Goal: Find specific page/section: Find specific page/section

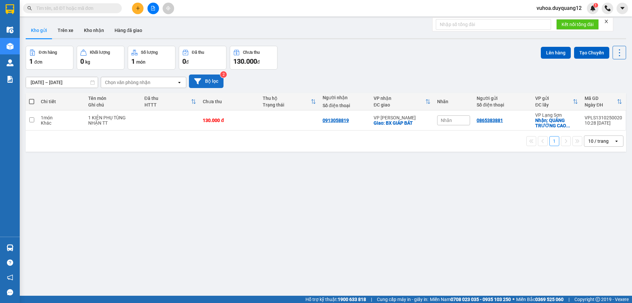
click at [219, 78] on button "Bộ lọc" at bounding box center [206, 80] width 35 height 13
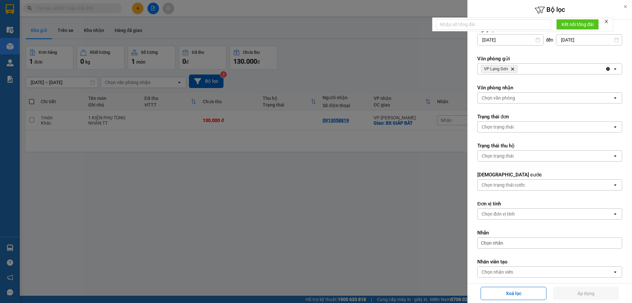
drag, startPoint x: 389, startPoint y: 221, endPoint x: 386, endPoint y: 214, distance: 7.8
click at [388, 216] on div at bounding box center [316, 151] width 632 height 303
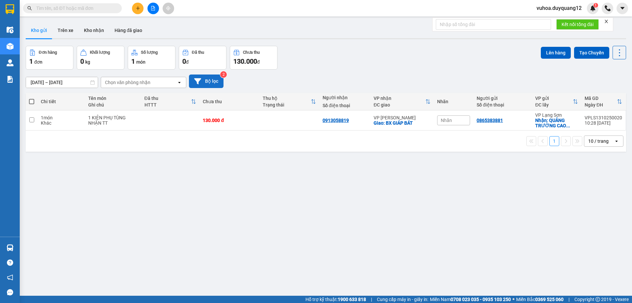
click at [209, 79] on button "Bộ lọc" at bounding box center [206, 80] width 35 height 13
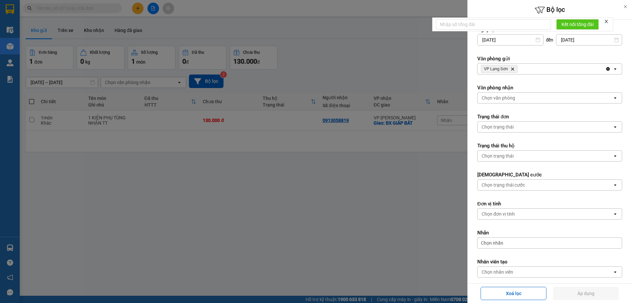
click at [531, 69] on div "VP Lạng Sơn Delete" at bounding box center [542, 69] width 128 height 11
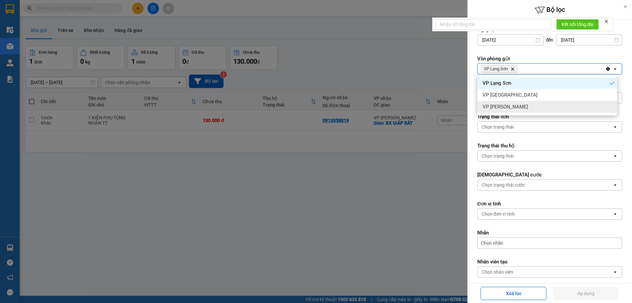
click at [512, 105] on span "VP [PERSON_NAME]" at bounding box center [505, 106] width 45 height 7
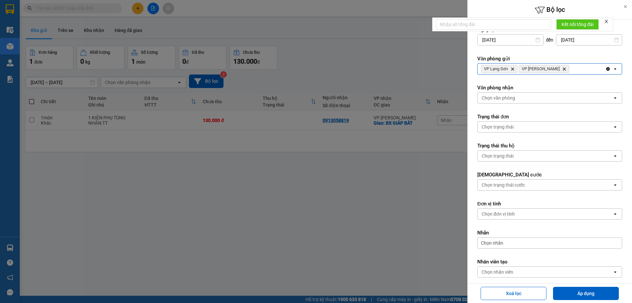
click at [517, 97] on div "Chọn văn phòng" at bounding box center [545, 98] width 135 height 11
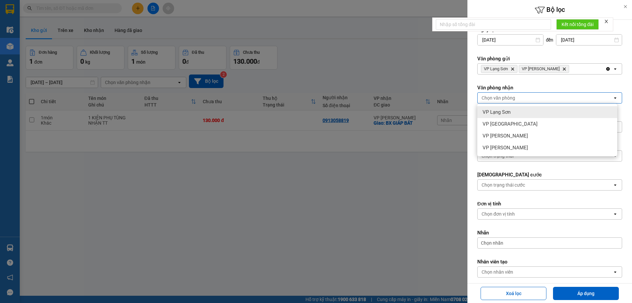
click at [508, 112] on span "VP Lạng Sơn" at bounding box center [497, 112] width 28 height 7
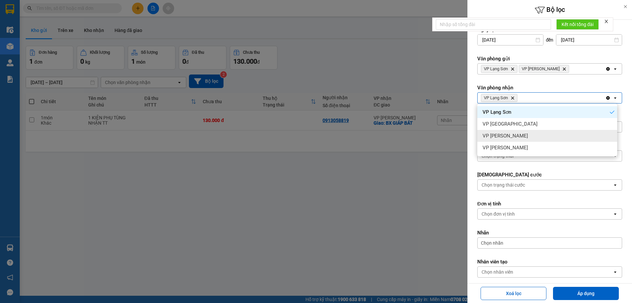
click at [509, 136] on span "VP [PERSON_NAME]" at bounding box center [505, 135] width 45 height 7
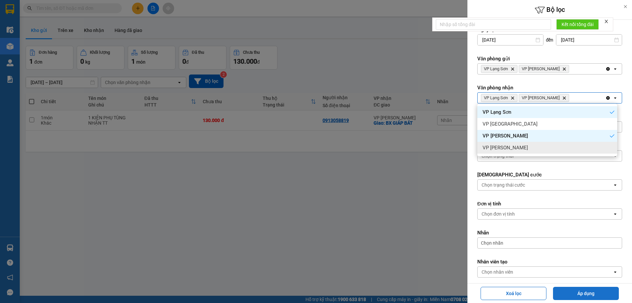
drag, startPoint x: 589, startPoint y: 294, endPoint x: 582, endPoint y: 291, distance: 7.5
click at [589, 294] on button "Áp dụng" at bounding box center [586, 292] width 66 height 13
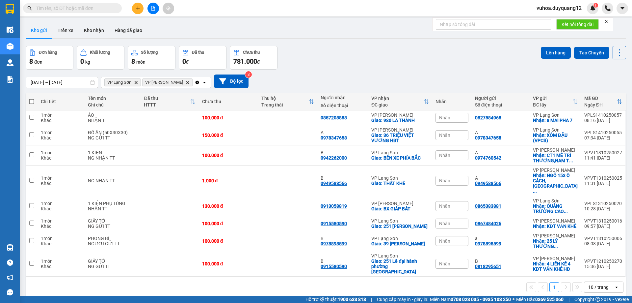
click at [353, 59] on div "Đơn hàng 8 đơn Khối lượng 0 kg Số lượng 8 món Đã thu 0 đ Chưa thu 781.000 đ Lên…" at bounding box center [326, 58] width 601 height 24
